Goal: Task Accomplishment & Management: Manage account settings

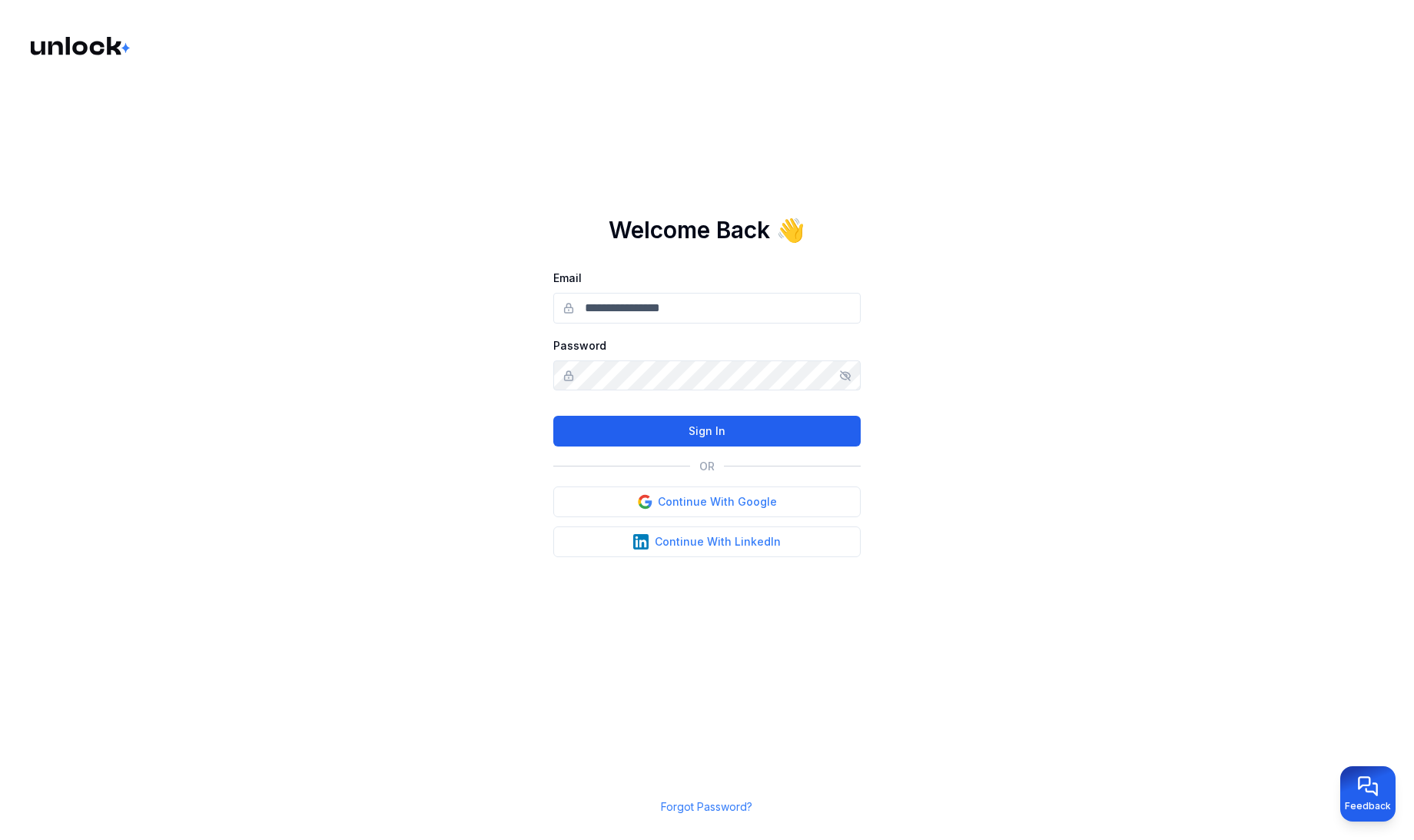
type input "**********"
click at [681, 420] on button "Sign In" at bounding box center [707, 431] width 307 height 30
